Goal: Task Accomplishment & Management: Manage account settings

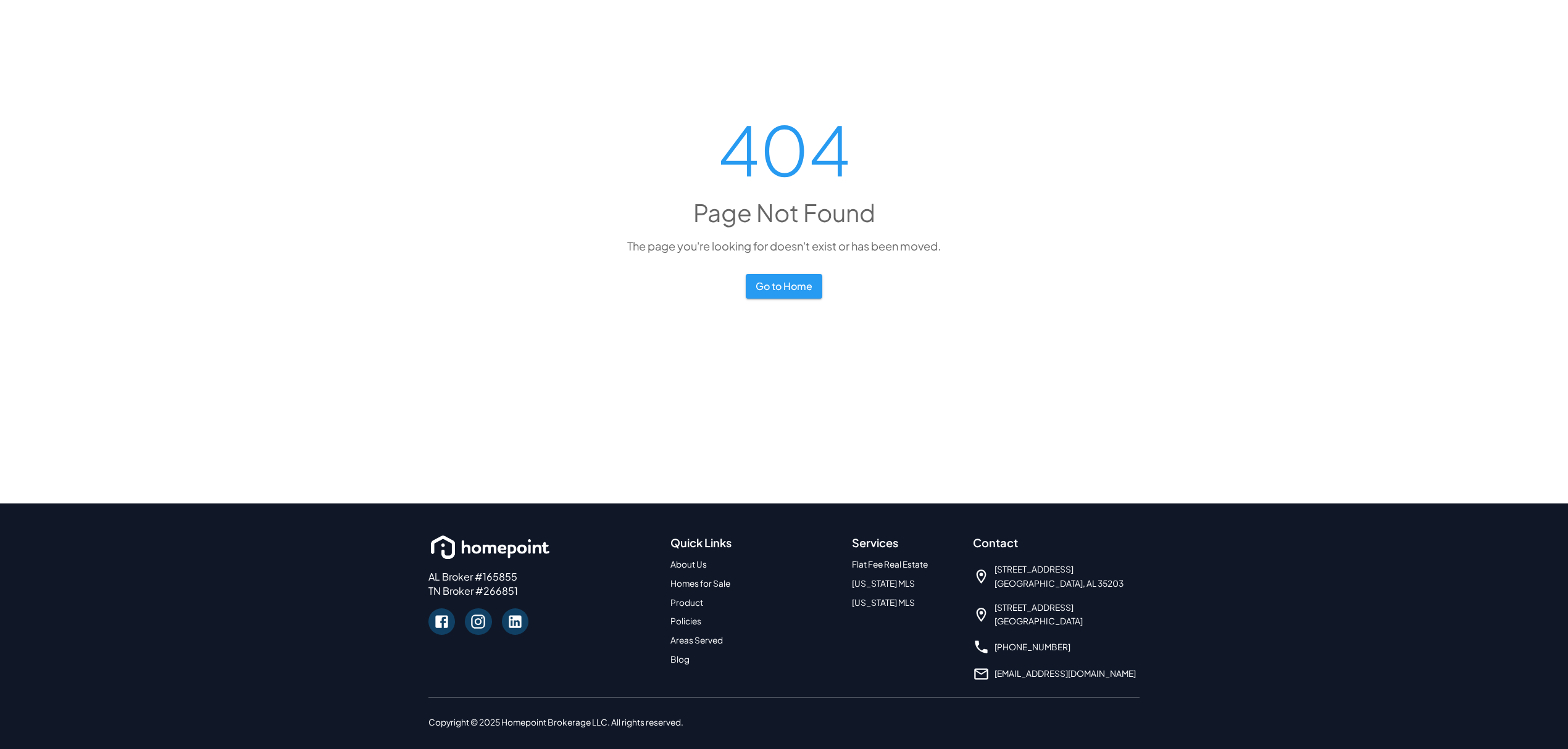
scroll to position [164, 0]
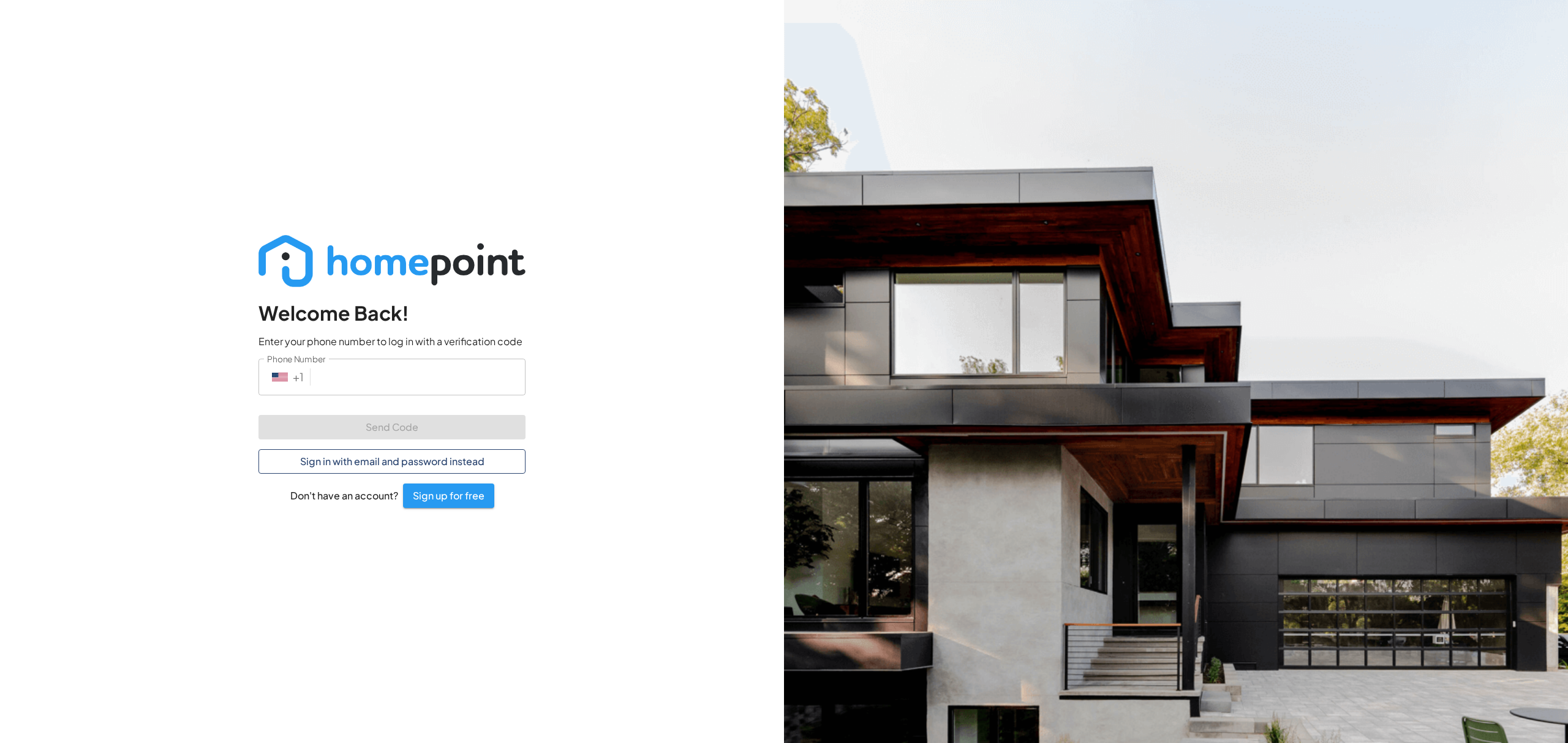
click at [397, 464] on button "Sign in with email and password instead" at bounding box center [391, 461] width 267 height 25
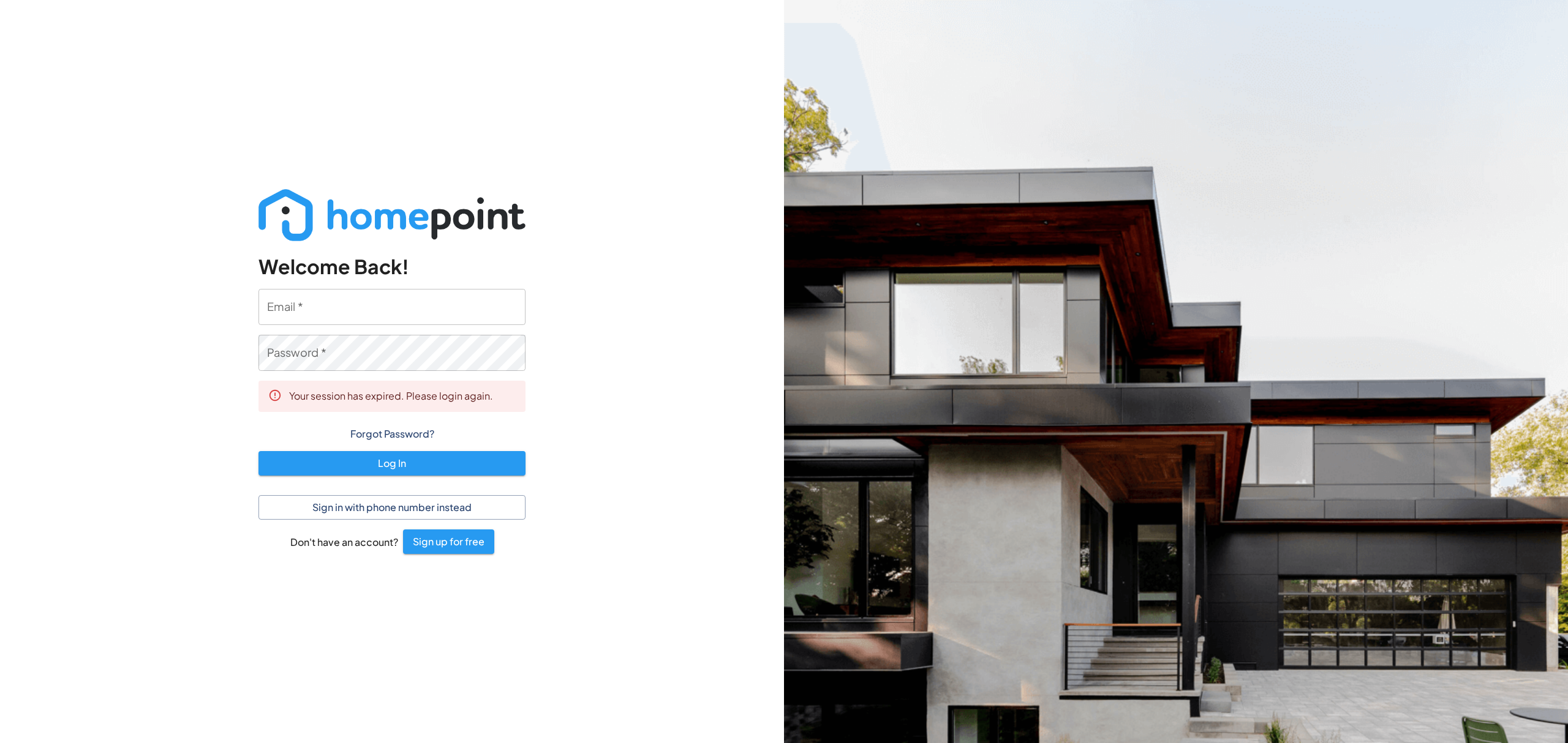
type input "[PERSON_NAME][EMAIL_ADDRESS][DOMAIN_NAME]"
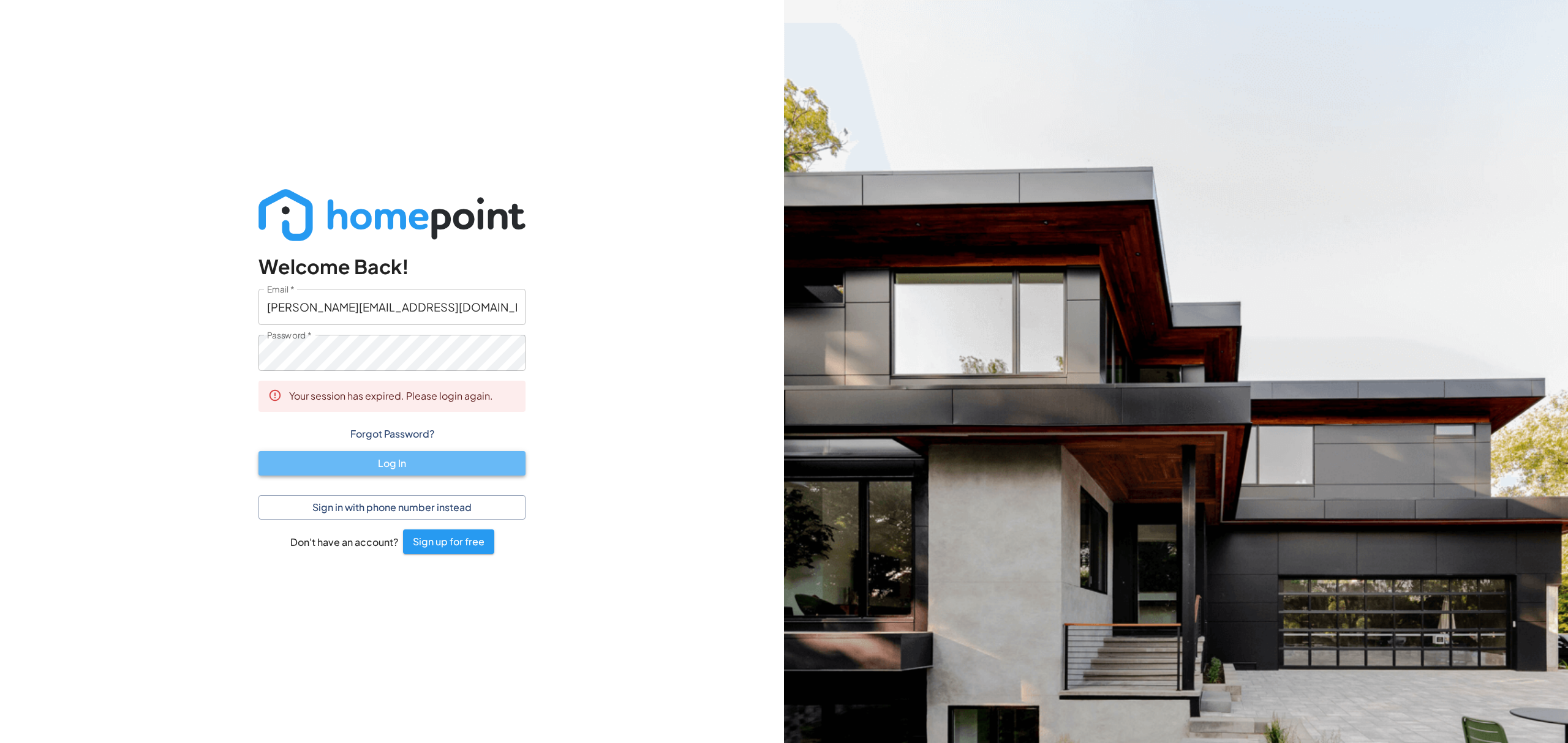
click at [412, 459] on button "Log In" at bounding box center [391, 464] width 267 height 25
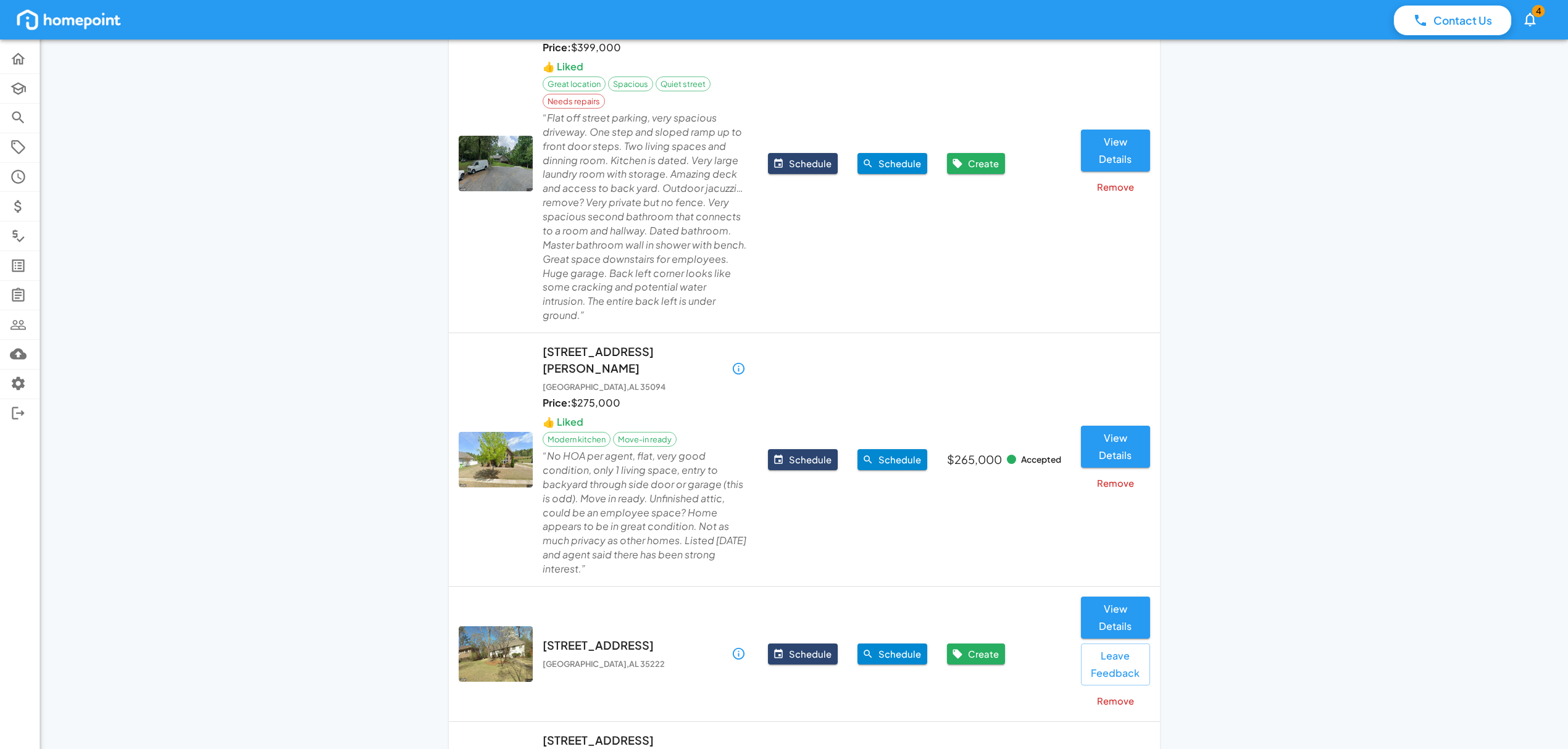
scroll to position [411, 0]
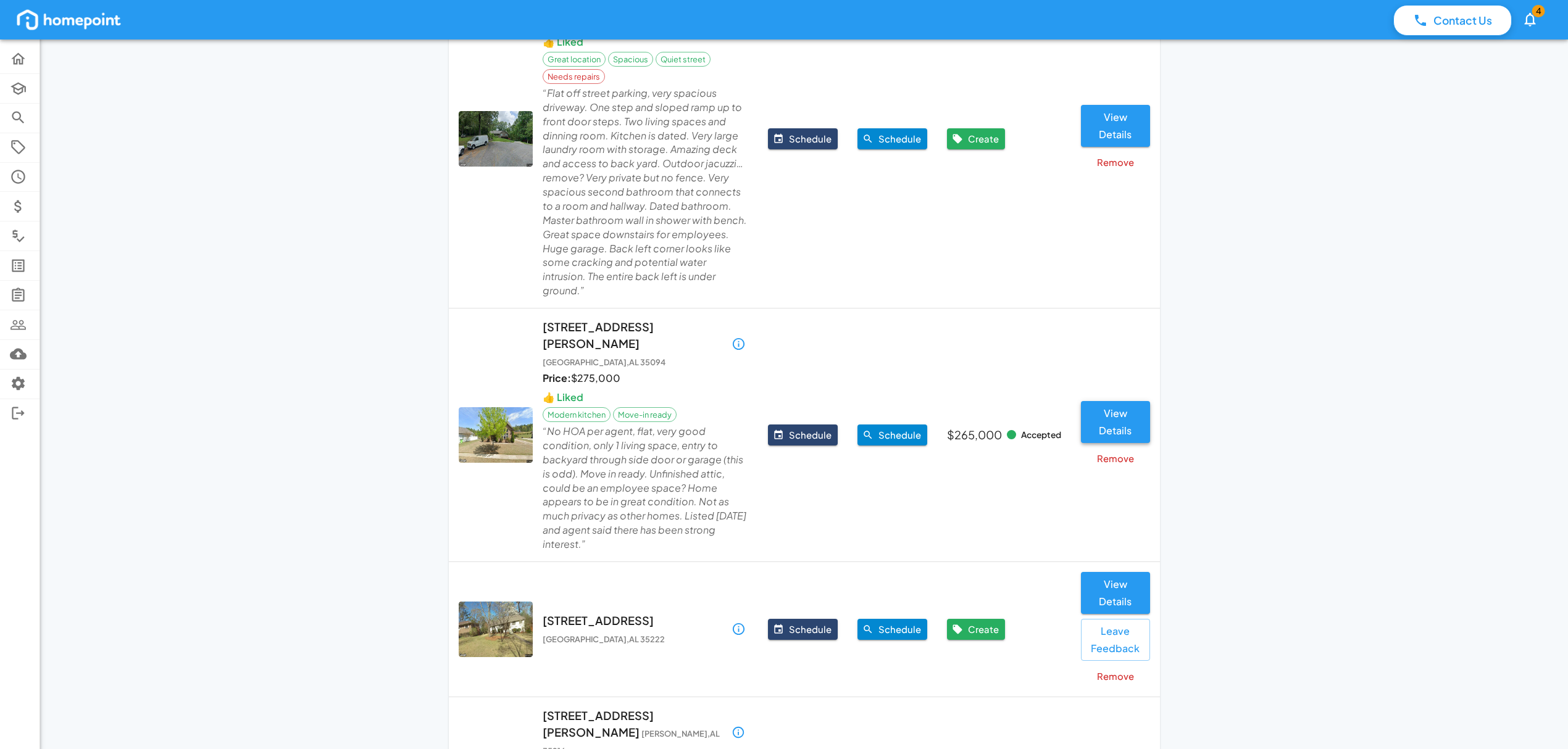
click at [1119, 401] on button "View Details" at bounding box center [1115, 422] width 69 height 42
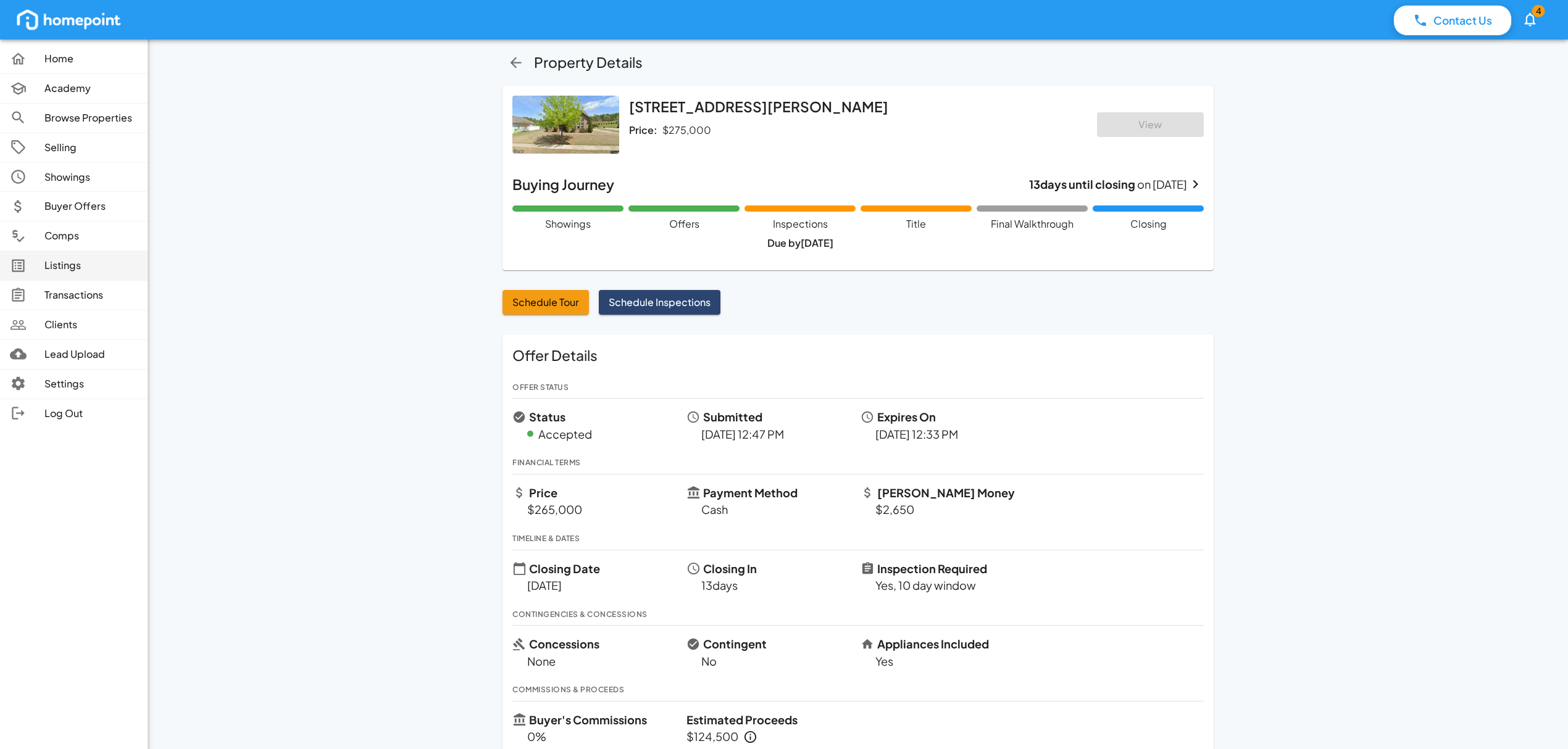
click at [69, 270] on p "Listings" at bounding box center [91, 266] width 93 height 15
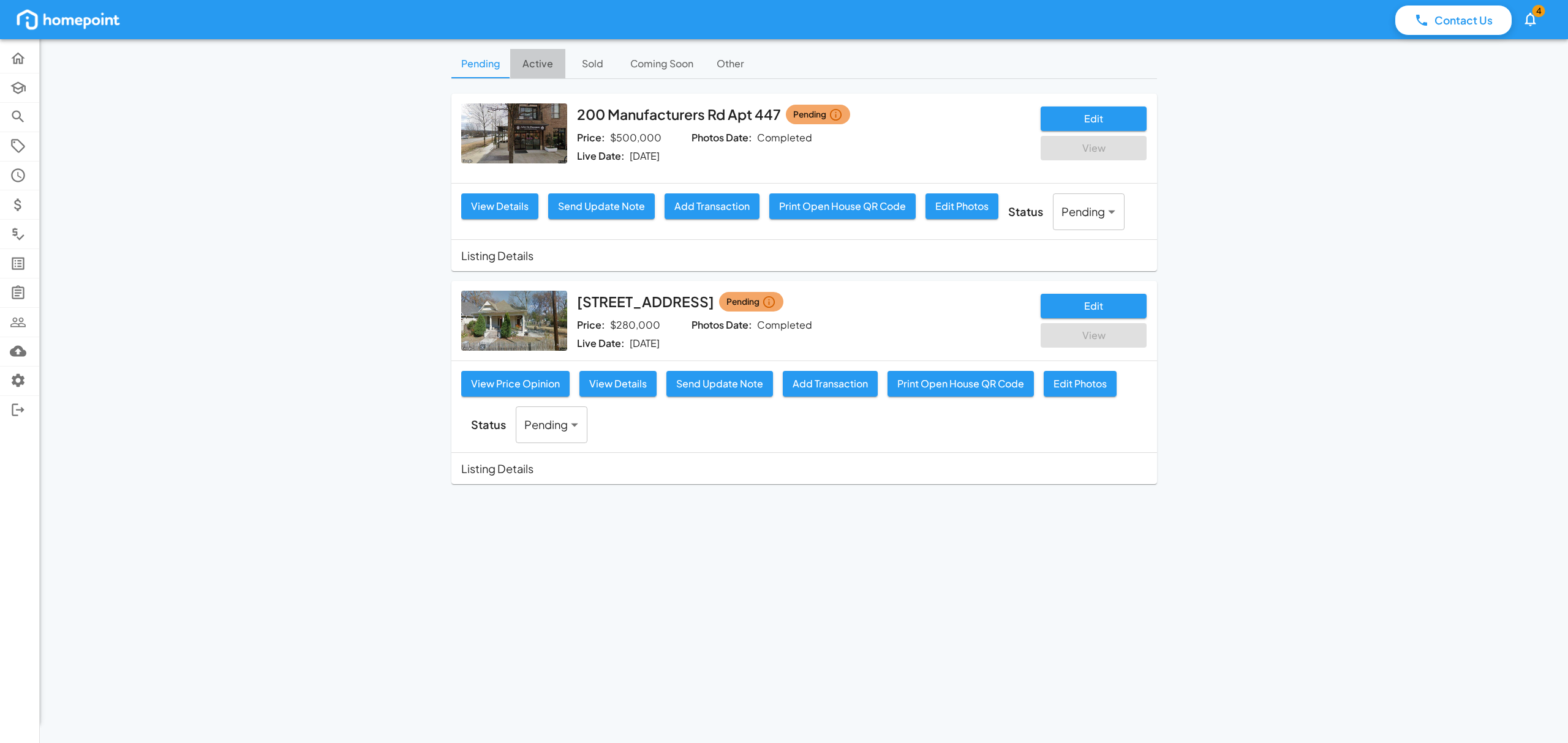
click at [544, 62] on button "Active" at bounding box center [538, 63] width 55 height 30
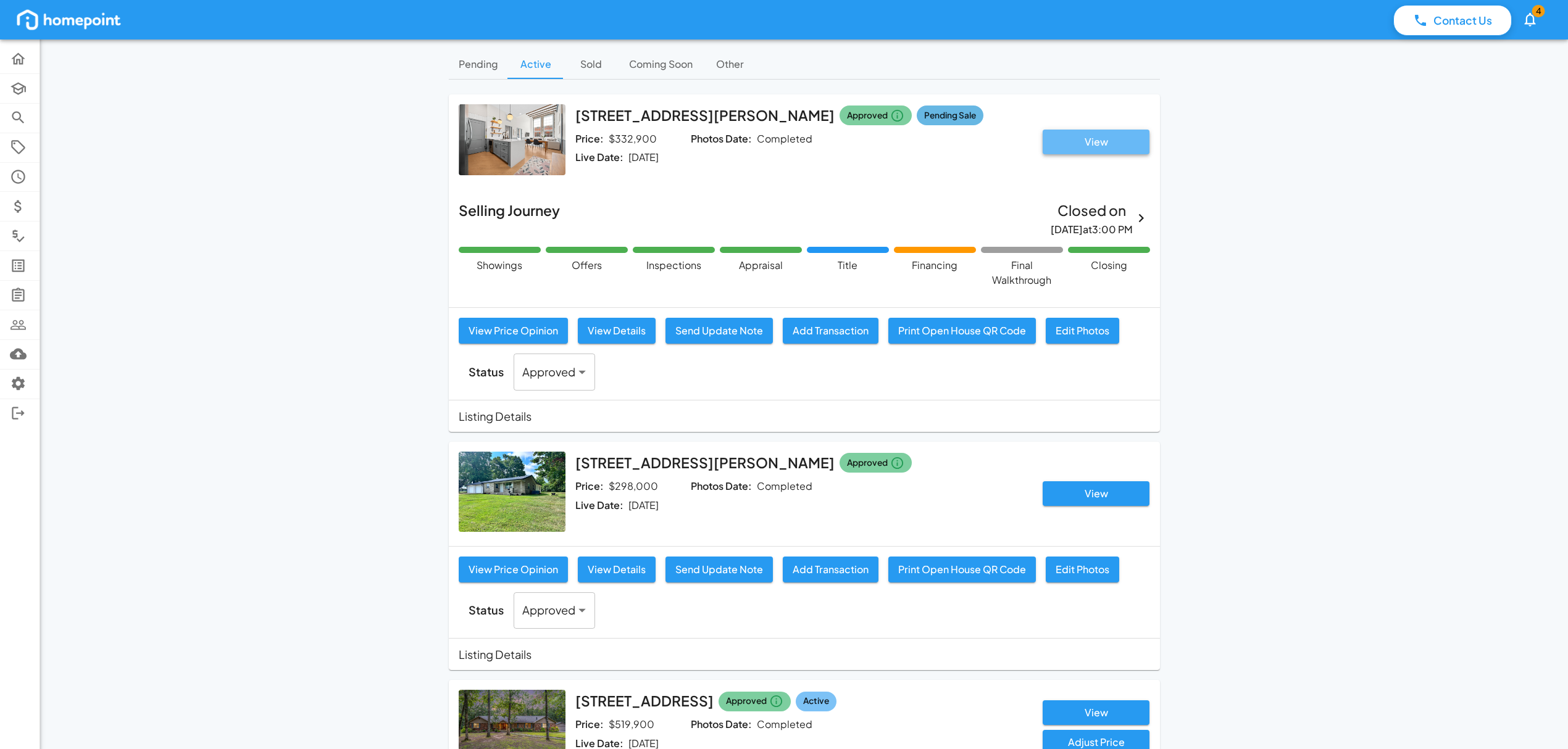
click at [1110, 150] on button "View" at bounding box center [1096, 142] width 107 height 25
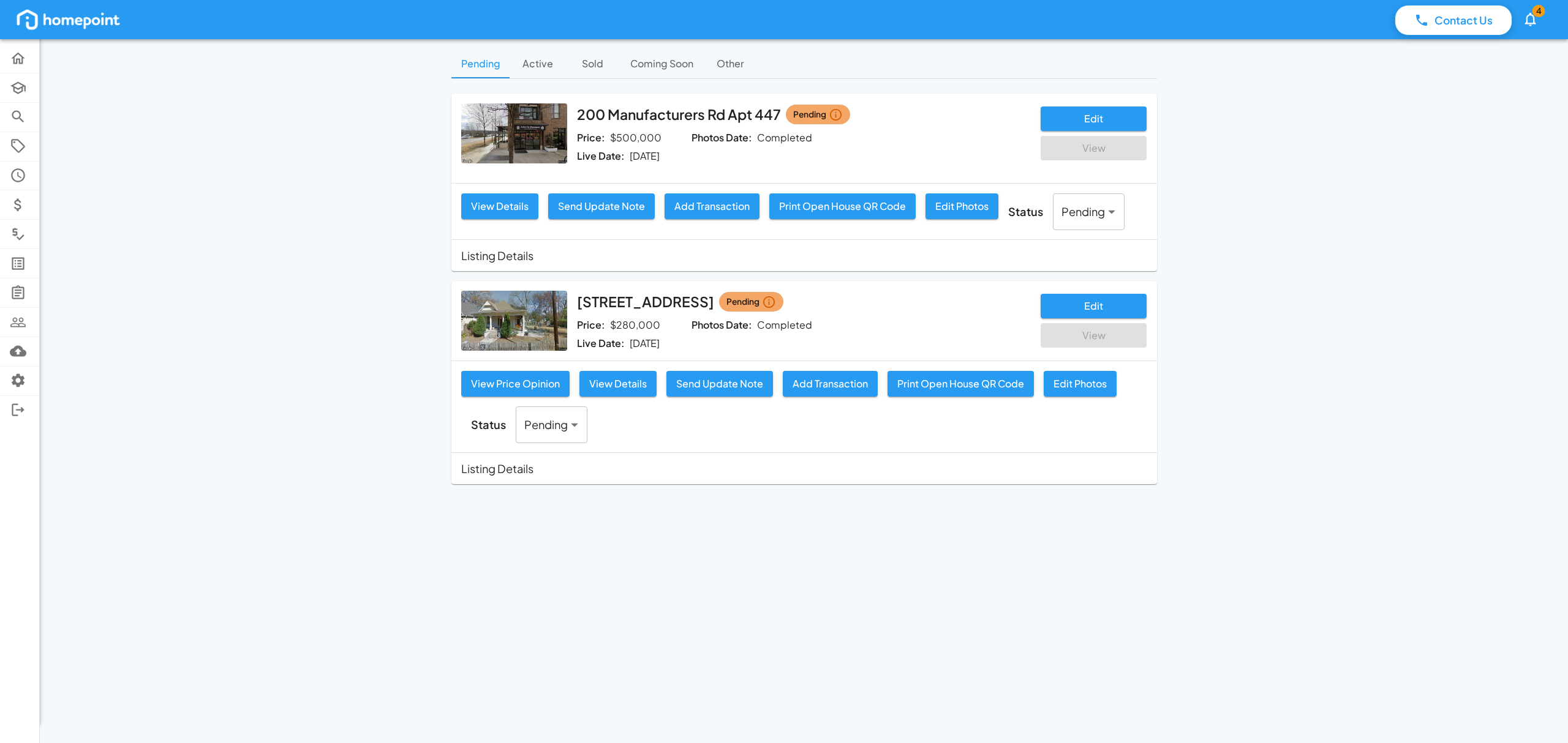
click at [534, 71] on button "Active" at bounding box center [538, 63] width 55 height 30
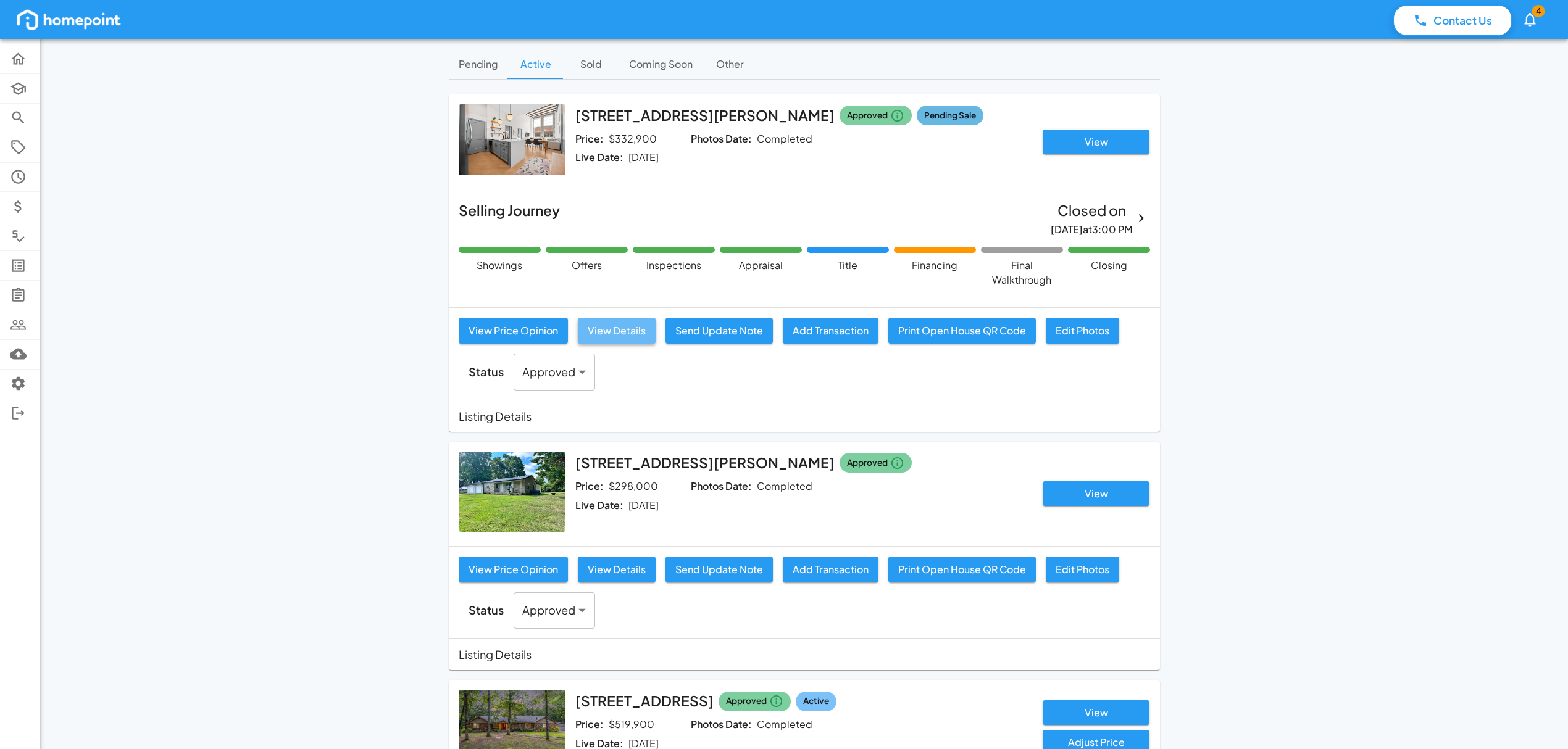
click at [601, 332] on button "View Details" at bounding box center [617, 330] width 78 height 26
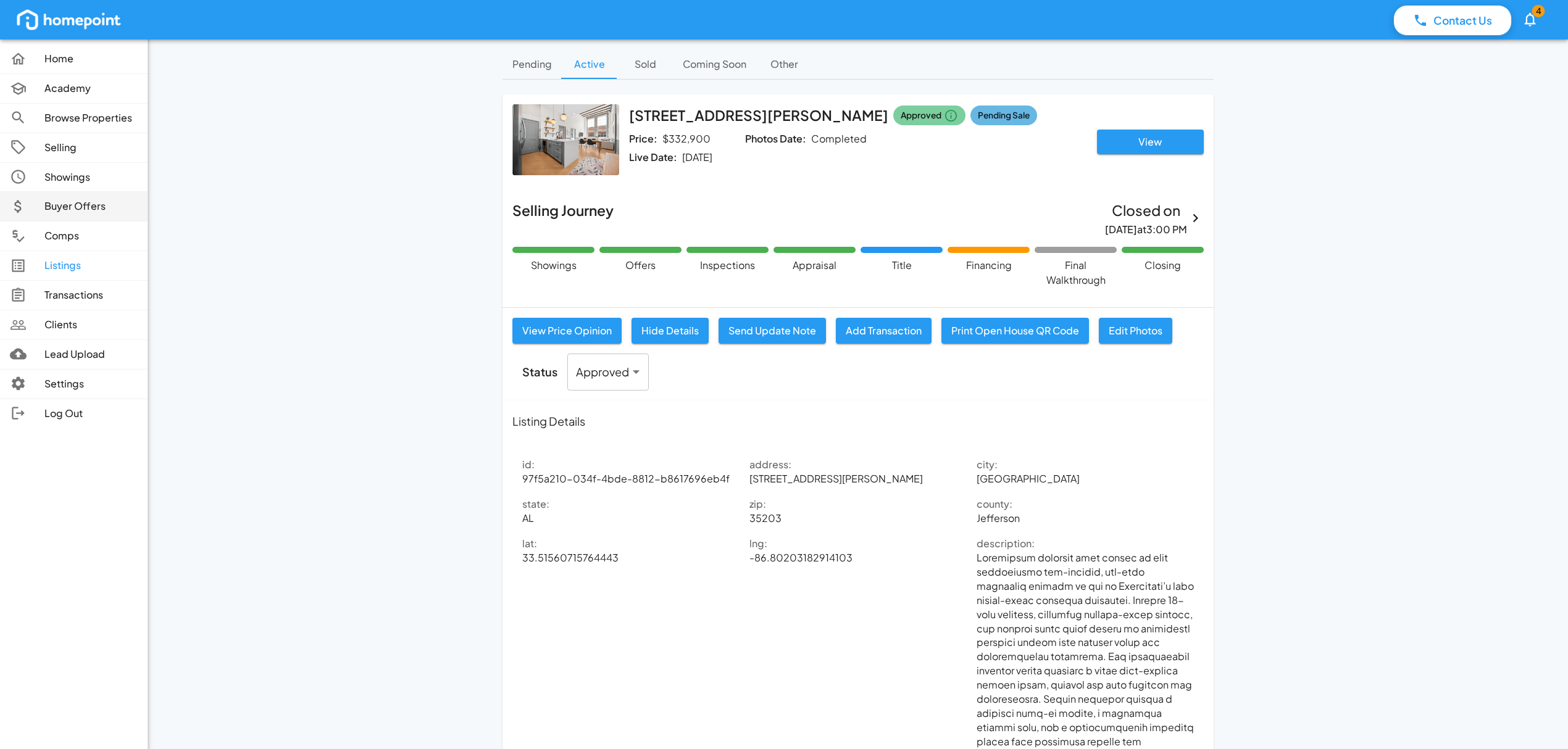
click at [89, 208] on p "Buyer Offers" at bounding box center [91, 206] width 93 height 15
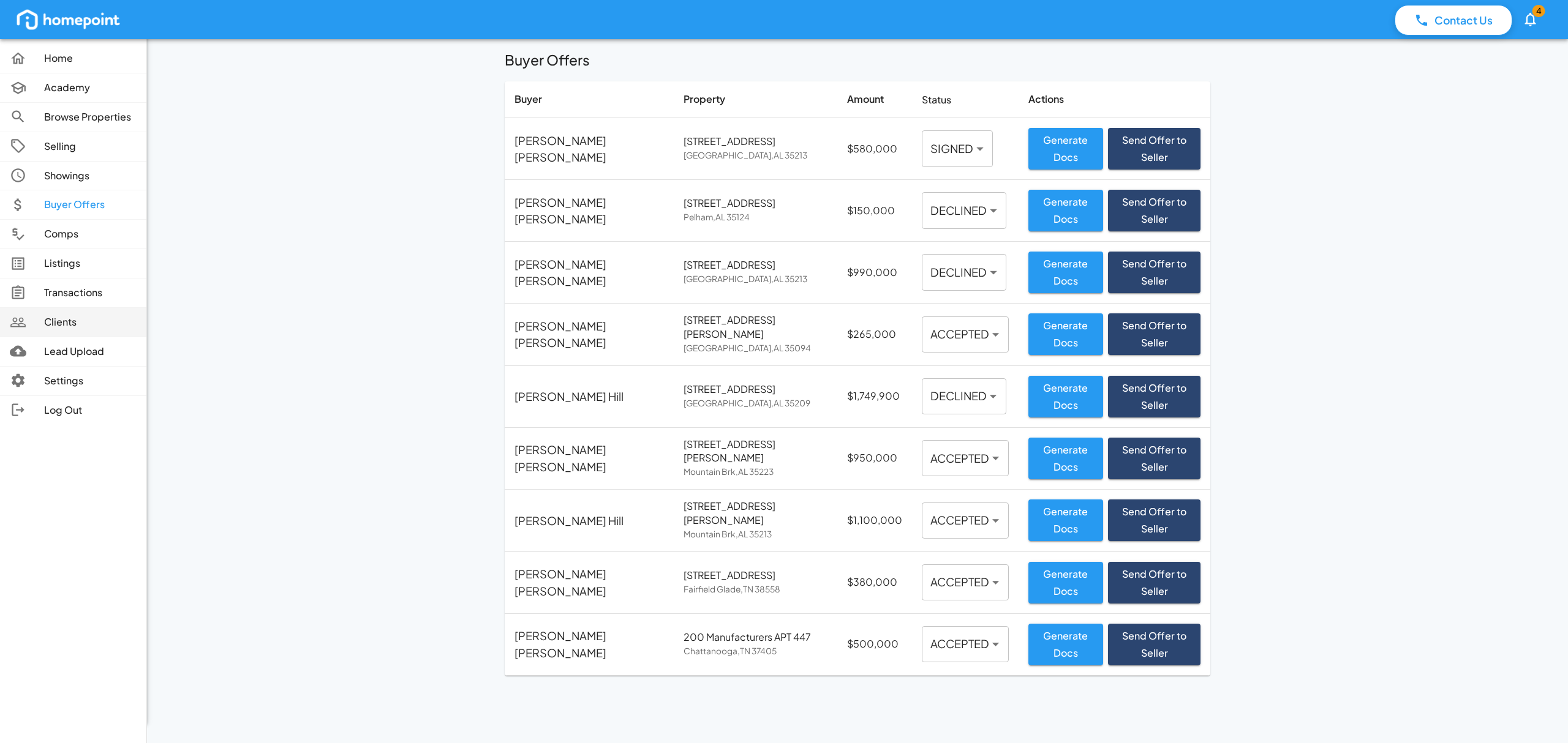
click at [66, 326] on p "Clients" at bounding box center [90, 322] width 93 height 14
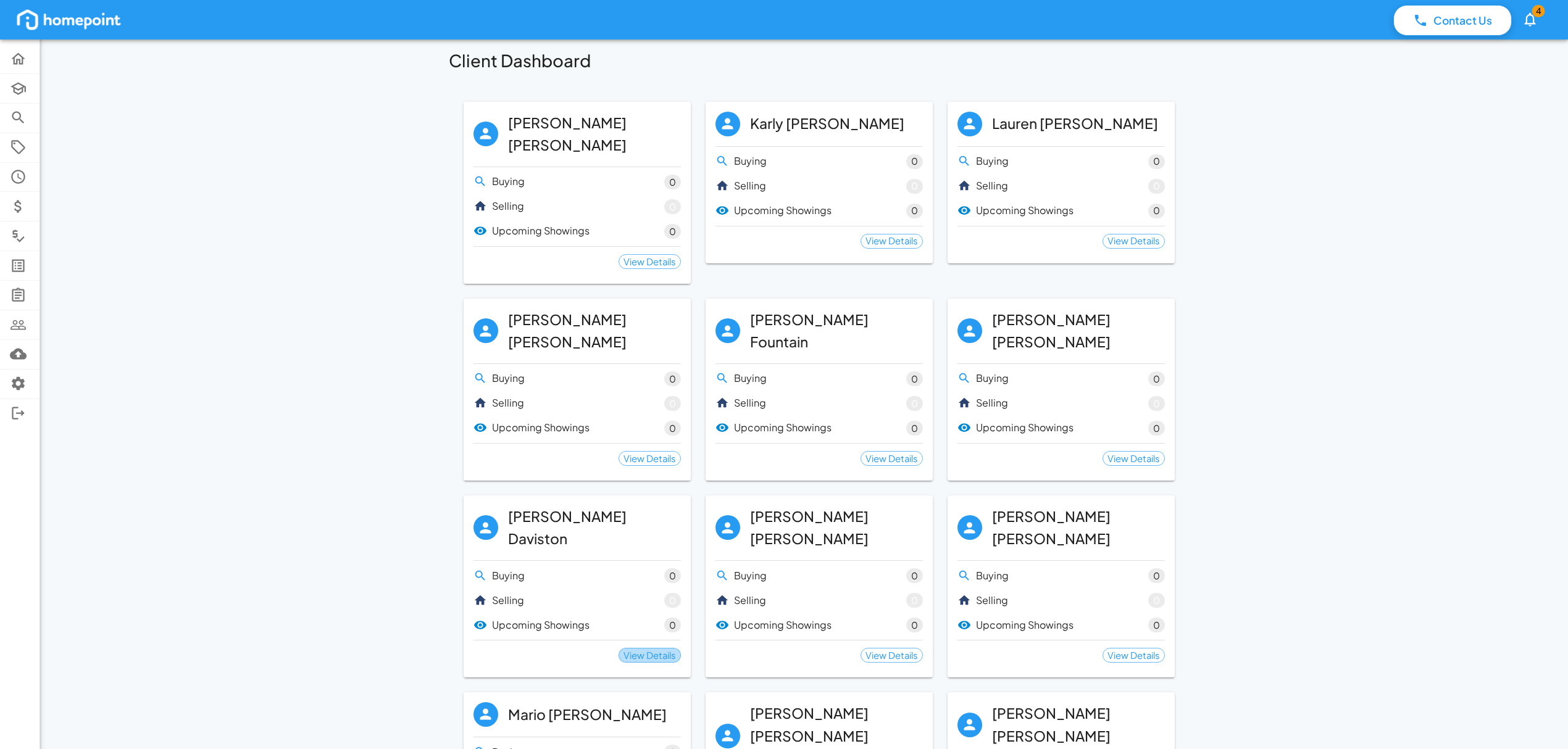
click at [635, 649] on span "View Details" at bounding box center [649, 656] width 61 height 14
click at [536, 505] on h6 "[PERSON_NAME]" at bounding box center [595, 527] width 173 height 45
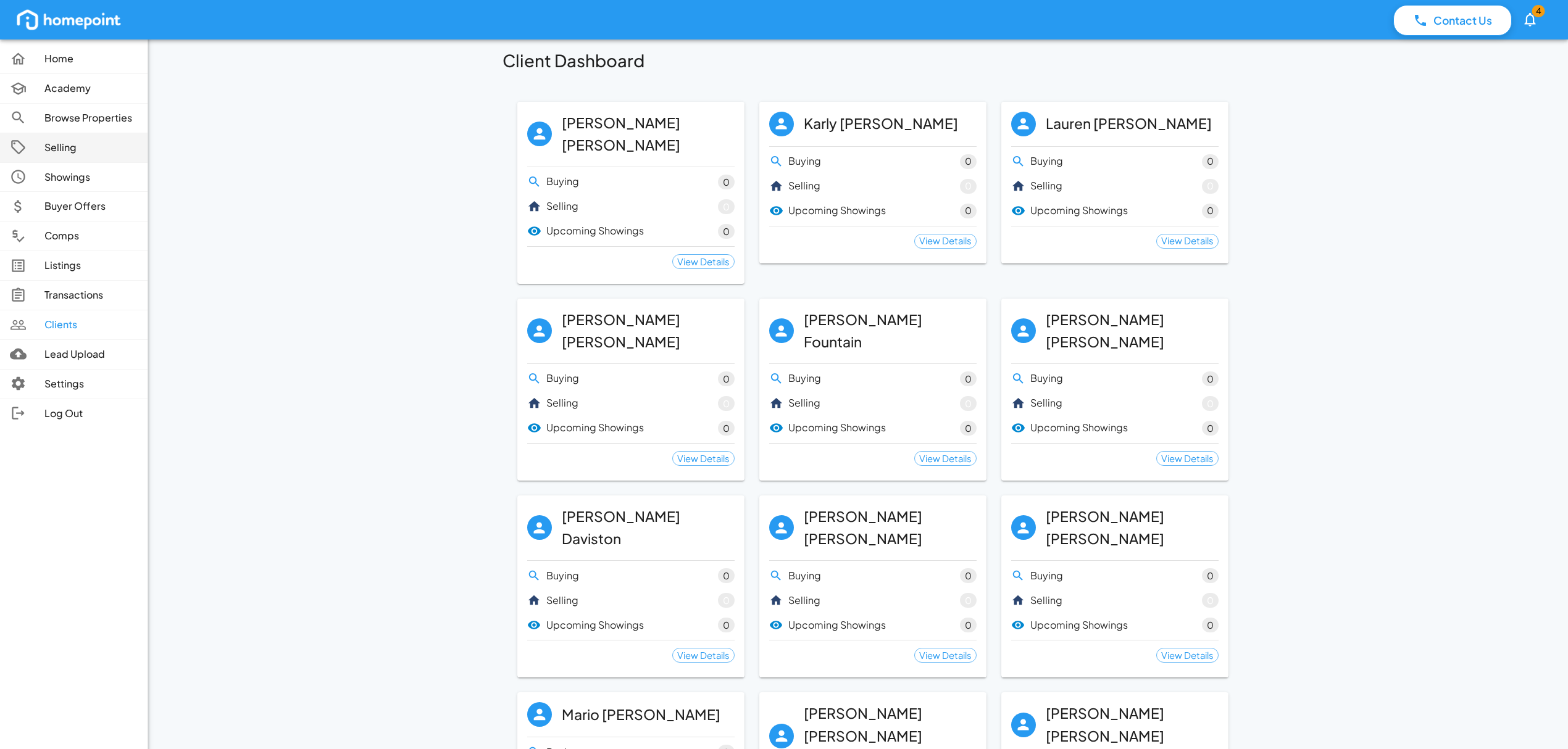
click at [73, 139] on link "Selling" at bounding box center [73, 148] width 147 height 29
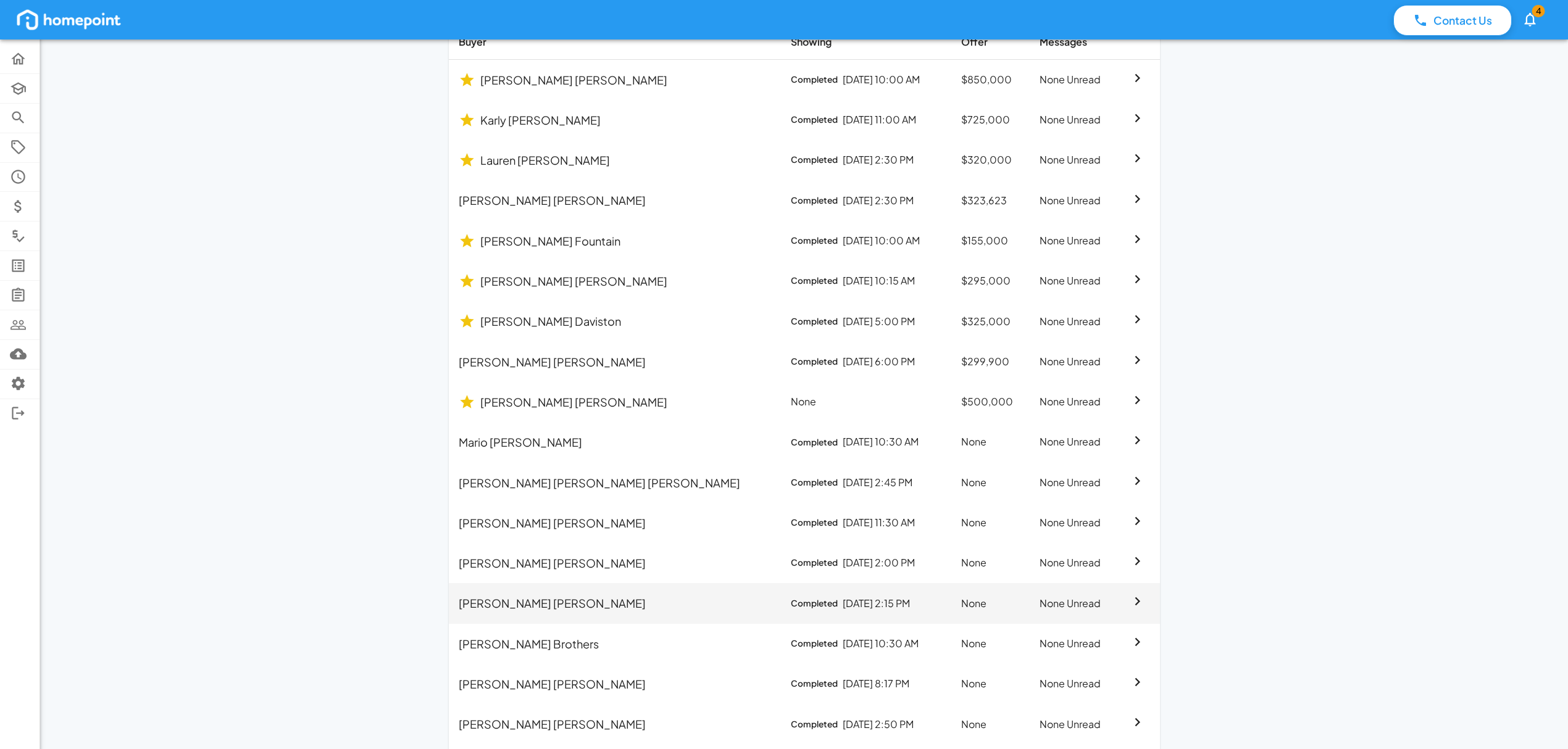
scroll to position [329, 0]
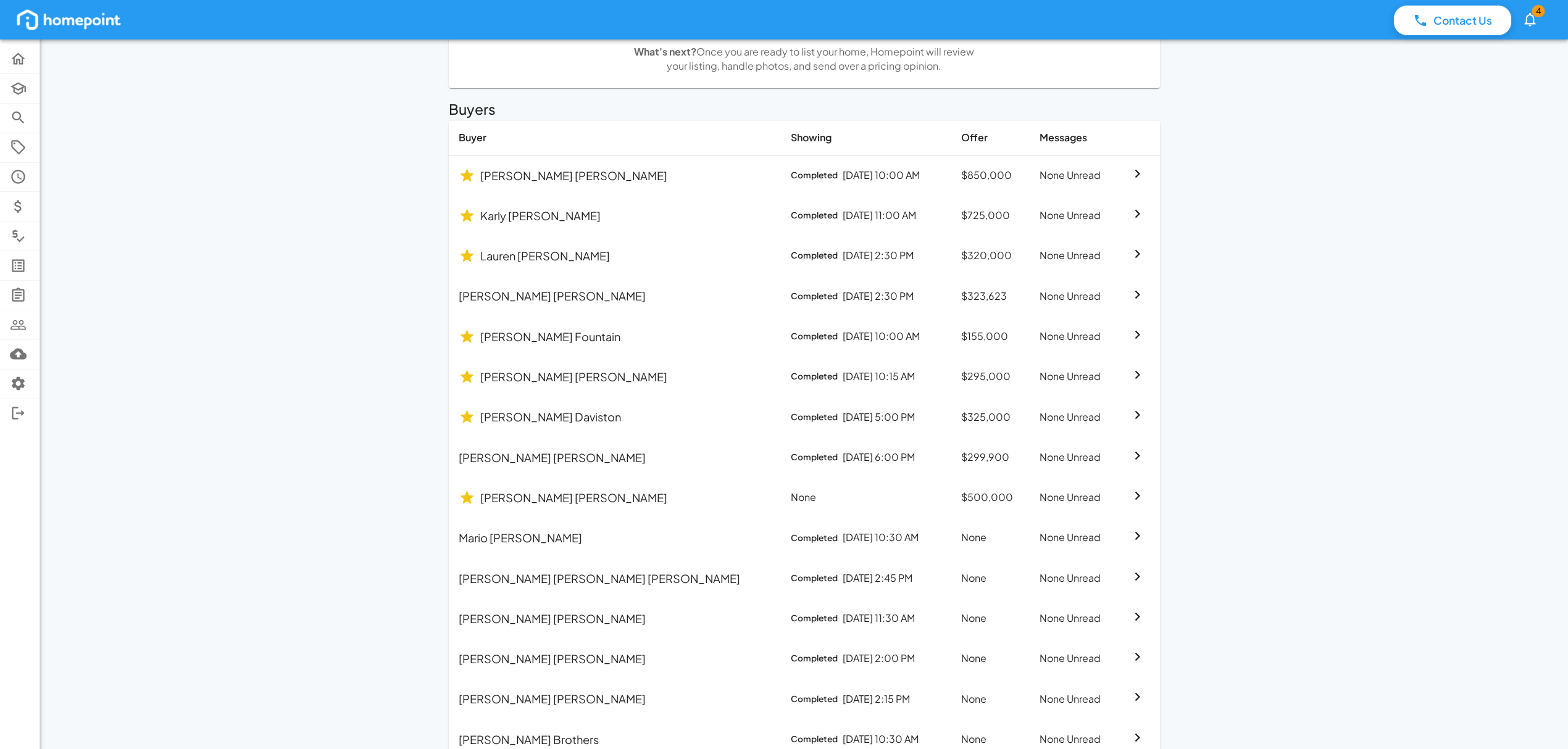
click at [548, 419] on p "[PERSON_NAME]" at bounding box center [550, 417] width 141 height 17
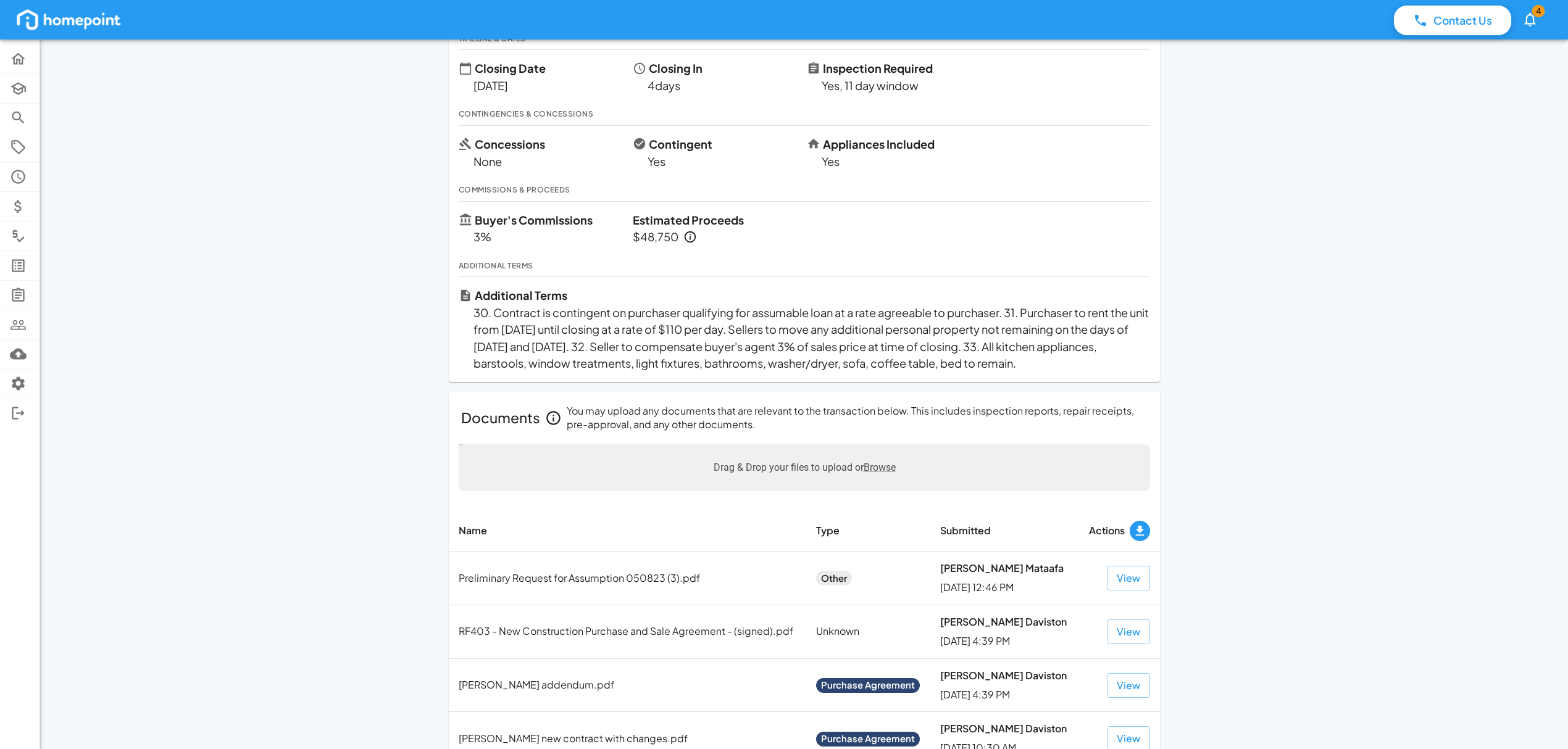
scroll to position [786, 0]
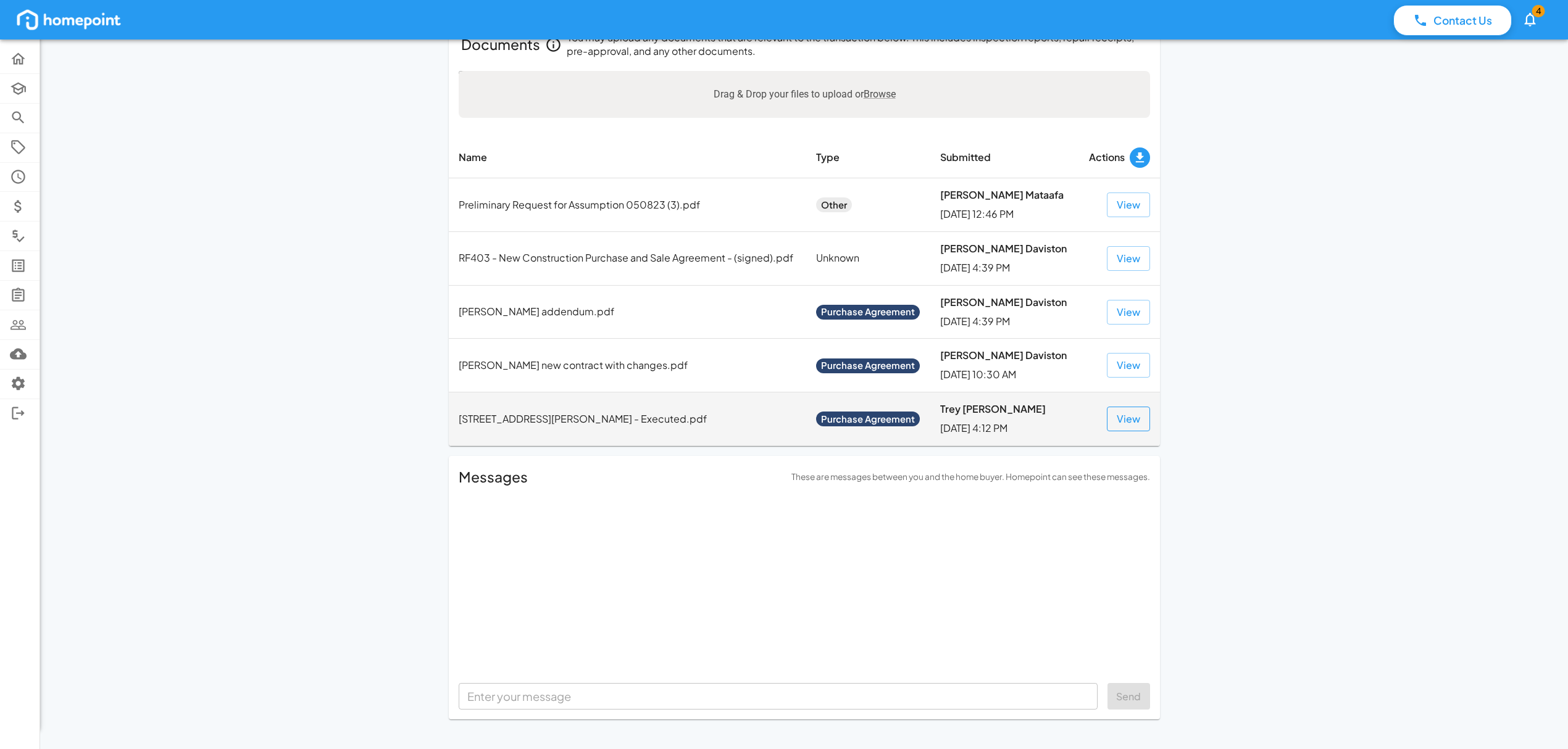
click at [1132, 422] on button "View" at bounding box center [1128, 419] width 43 height 25
